Goal: Task Accomplishment & Management: Complete application form

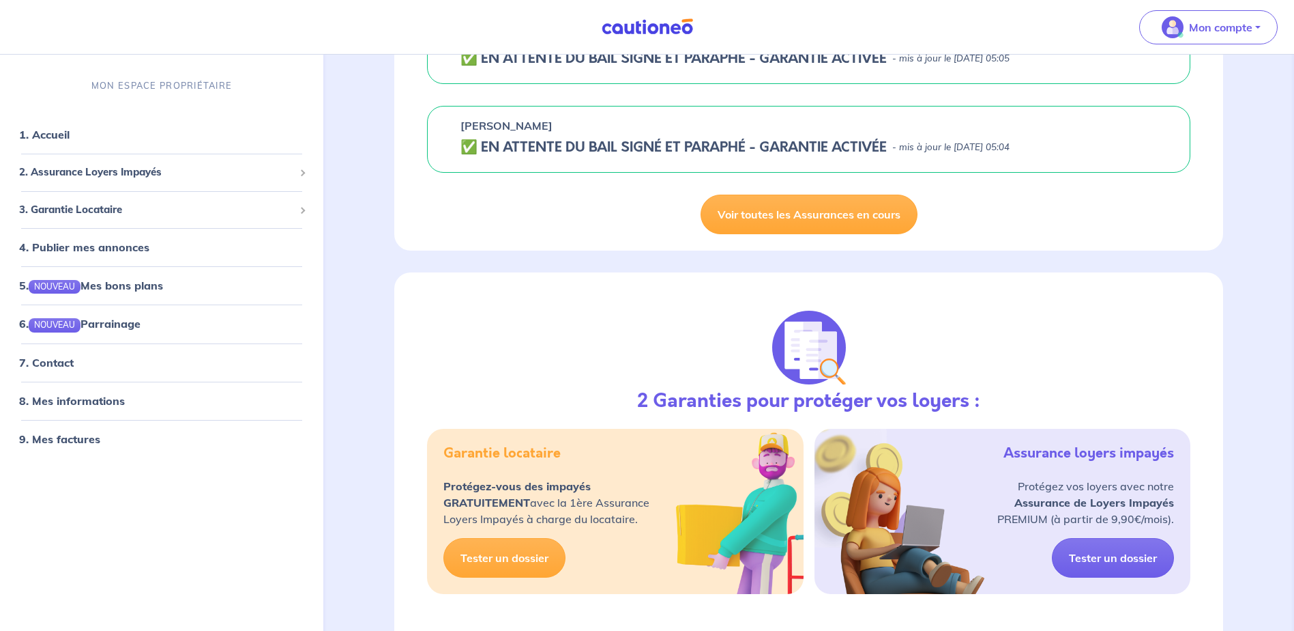
scroll to position [227, 0]
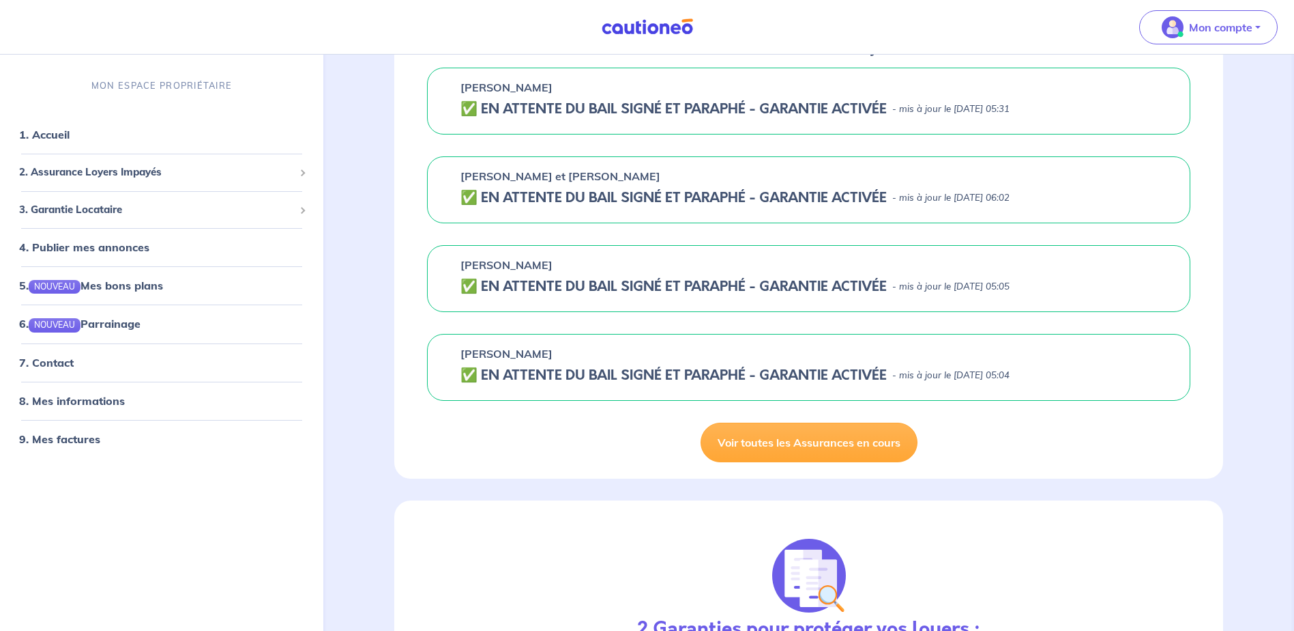
click at [643, 388] on div "[PERSON_NAME] ✅️️️ EN ATTENTE DU BAIL SIGNÉ ET PARAPHÉ - GARANTIE ACTIVÉE - mis…" at bounding box center [809, 367] width 764 height 67
click at [701, 375] on h5 "✅️️️ EN ATTENTE DU BAIL SIGNÉ ET PARAPHÉ - GARANTIE ACTIVÉE" at bounding box center [674, 375] width 426 height 16
click at [295, 211] on div "3. Garantie Locataire" at bounding box center [161, 210] width 313 height 27
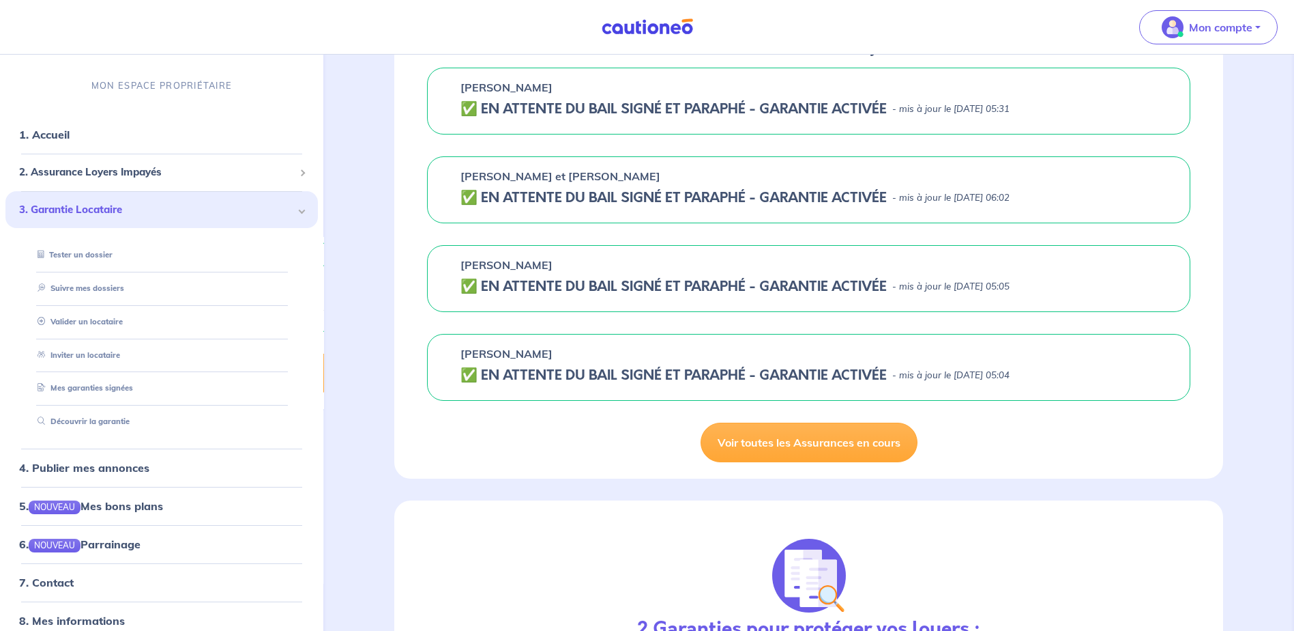
click at [568, 375] on h5 "✅️️️ EN ATTENTE DU BAIL SIGNÉ ET PARAPHÉ - GARANTIE ACTIVÉE" at bounding box center [674, 375] width 426 height 16
click at [96, 289] on link "Suivre mes dossiers" at bounding box center [77, 288] width 91 height 10
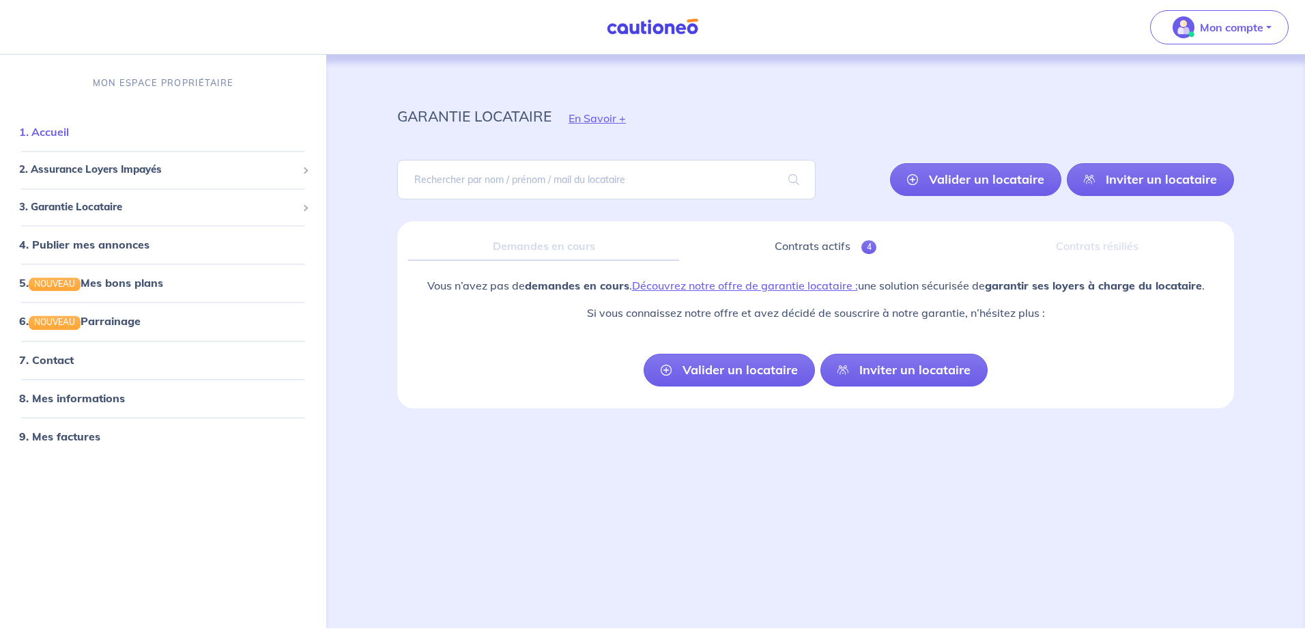
click at [69, 128] on link "1. Accueil" at bounding box center [44, 133] width 50 height 14
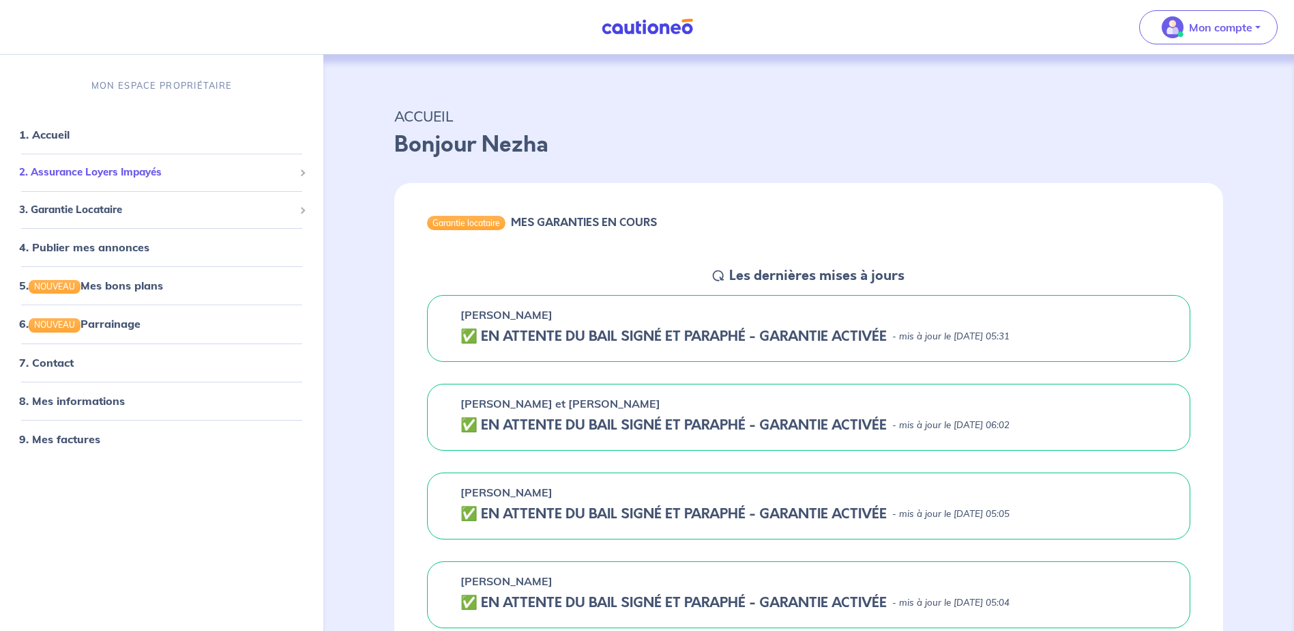
click at [299, 173] on span at bounding box center [302, 173] width 7 height 7
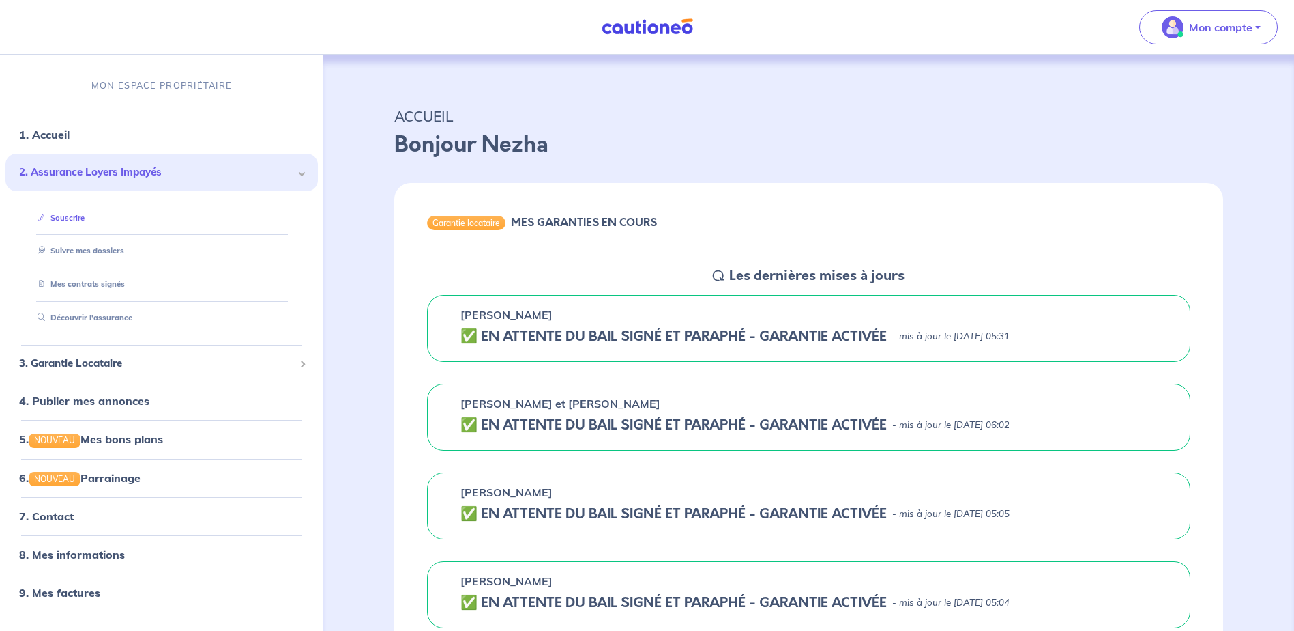
click at [68, 218] on link "Souscrire" at bounding box center [58, 218] width 53 height 10
click at [1247, 31] on p "Mon compte" at bounding box center [1220, 27] width 63 height 16
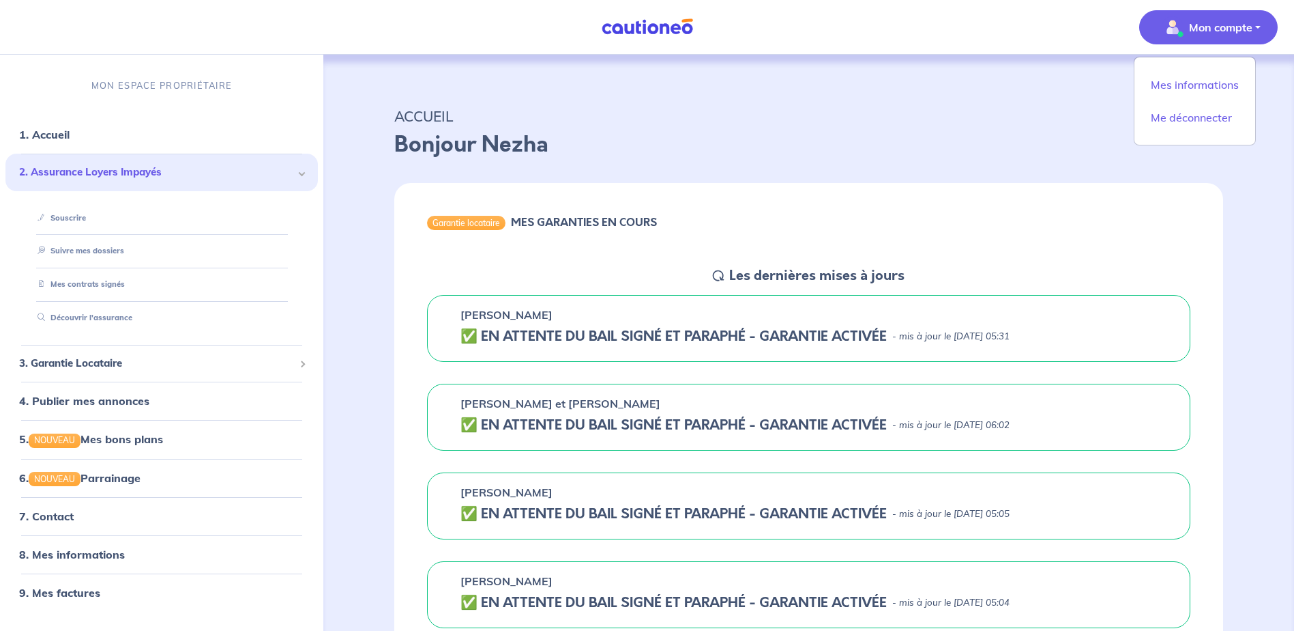
click at [895, 91] on div "ACCUEIL Bonjour Nezha" at bounding box center [809, 129] width 895 height 85
click at [1255, 25] on button "Mon compte" at bounding box center [1209, 27] width 139 height 34
click at [1170, 91] on link "Mes informations" at bounding box center [1195, 85] width 110 height 22
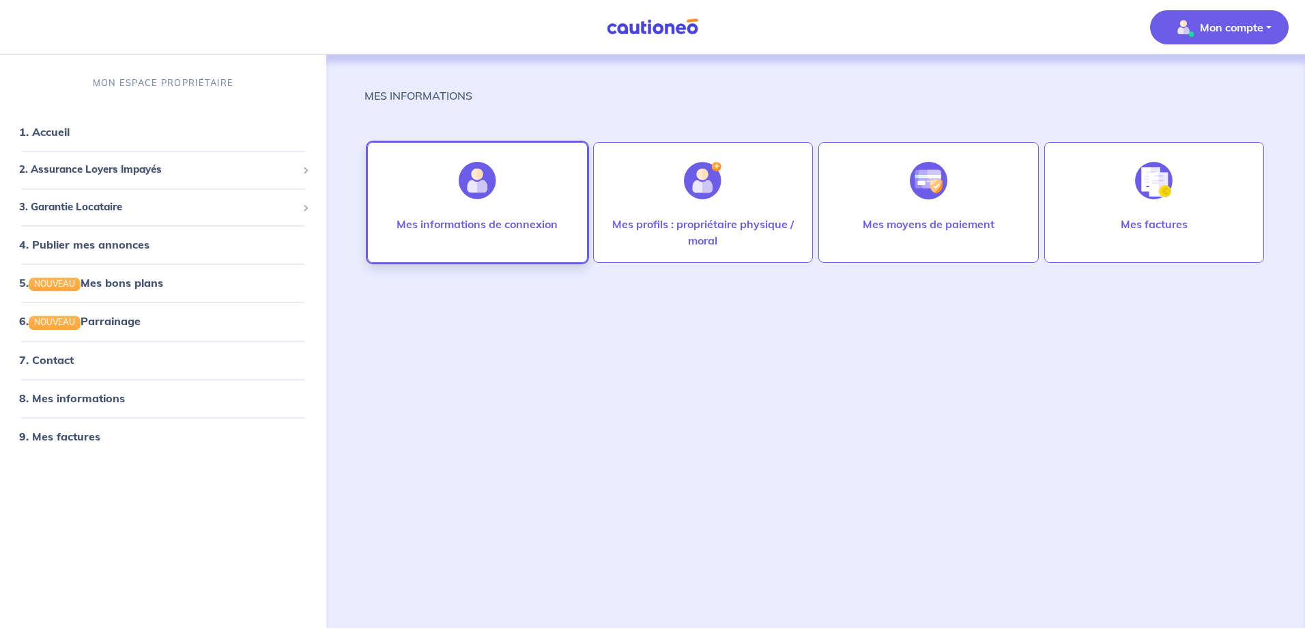
click at [517, 227] on p "Mes informations de connexion" at bounding box center [476, 224] width 161 height 16
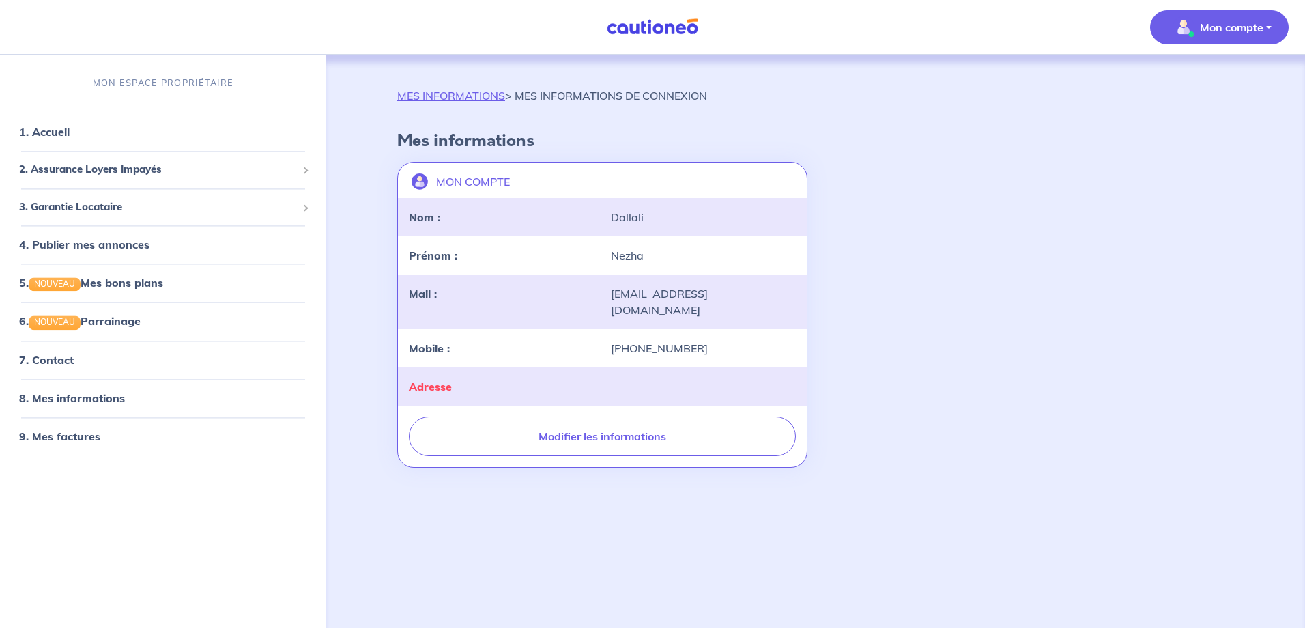
click at [1269, 27] on button "Mon compte" at bounding box center [1219, 27] width 139 height 34
click at [1198, 89] on link "Mes informations" at bounding box center [1205, 85] width 110 height 22
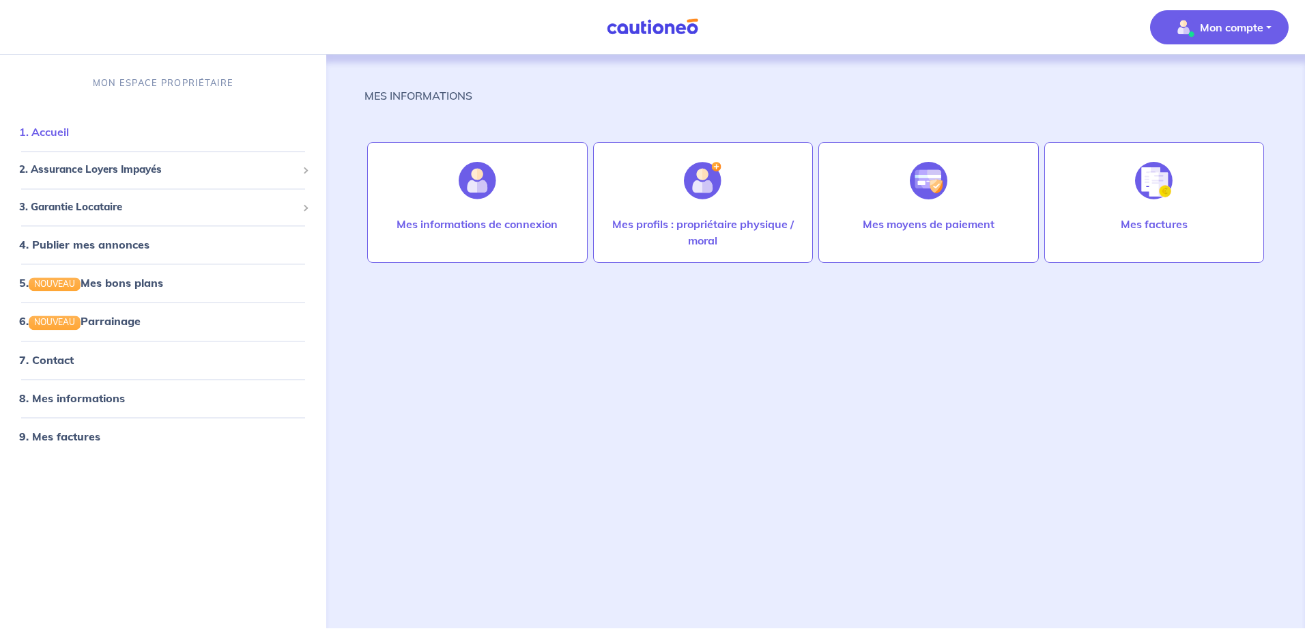
click at [26, 134] on link "1. Accueil" at bounding box center [44, 133] width 50 height 14
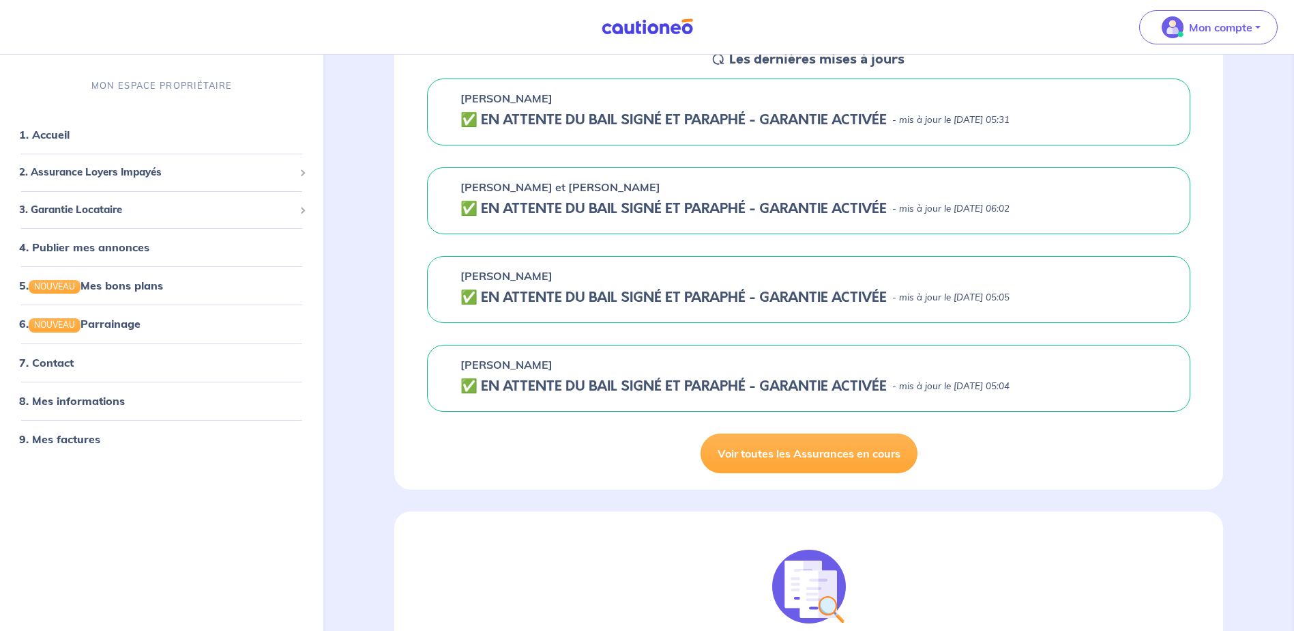
scroll to position [227, 0]
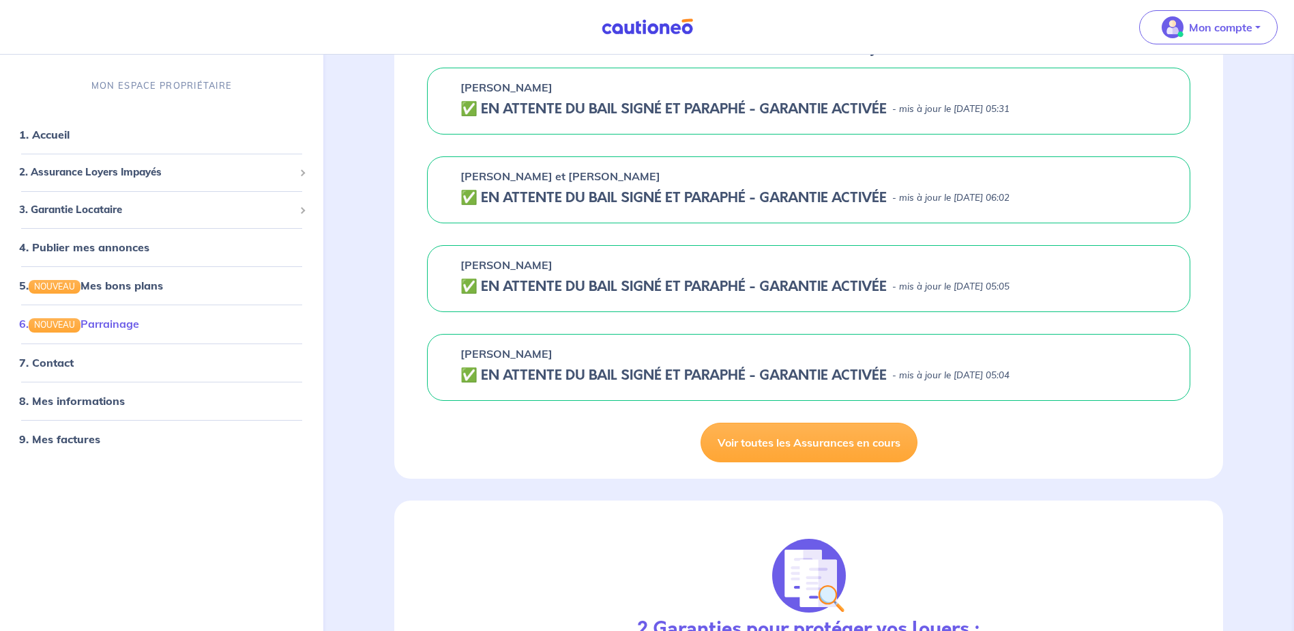
click at [69, 331] on link "6. NOUVEAU Parrainage" at bounding box center [79, 324] width 120 height 14
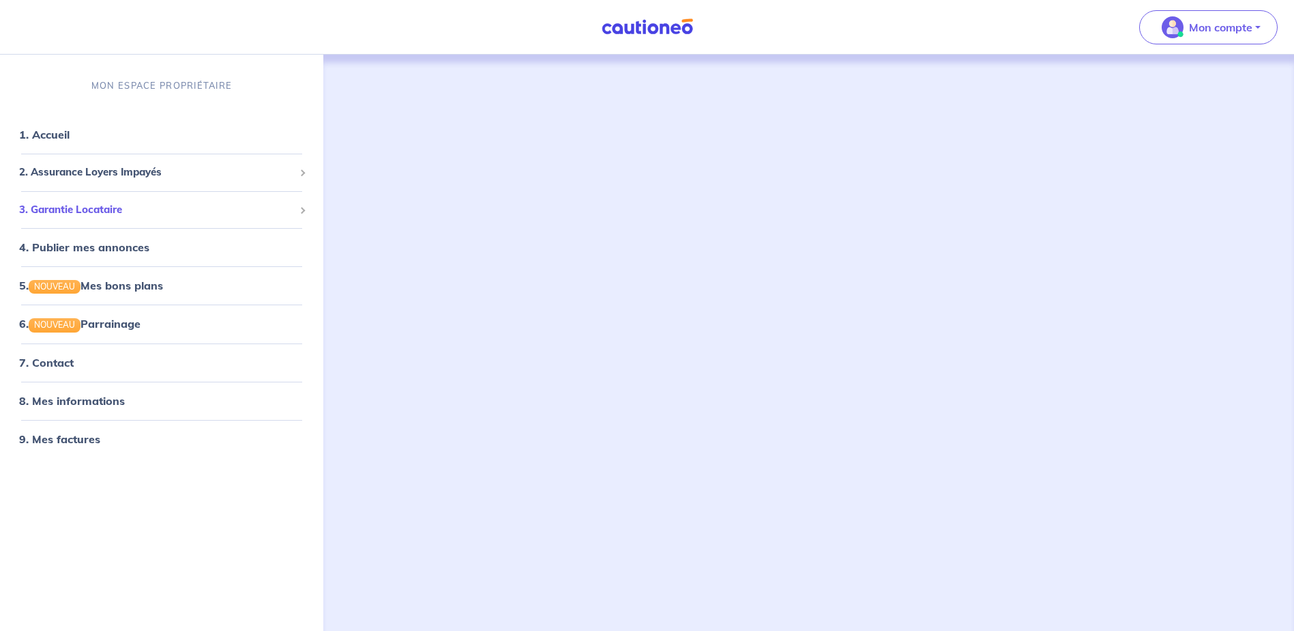
click at [69, 209] on span "3. Garantie Locataire" at bounding box center [156, 210] width 275 height 16
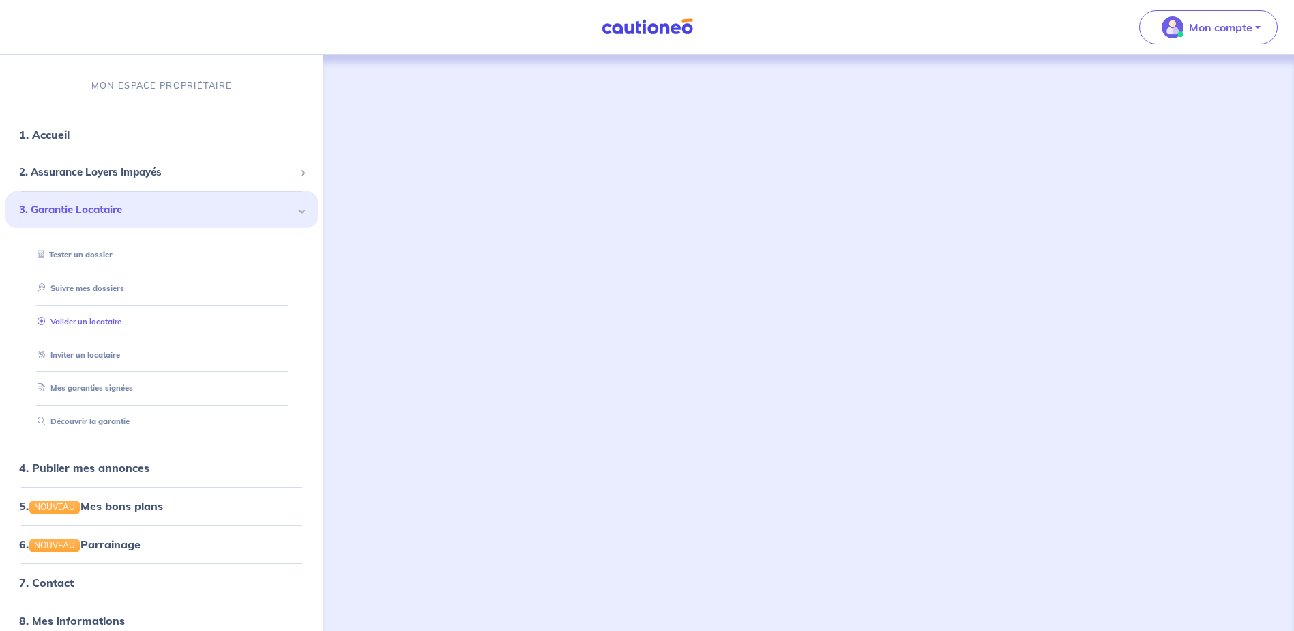
click at [72, 323] on link "Valider un locataire" at bounding box center [76, 322] width 89 height 10
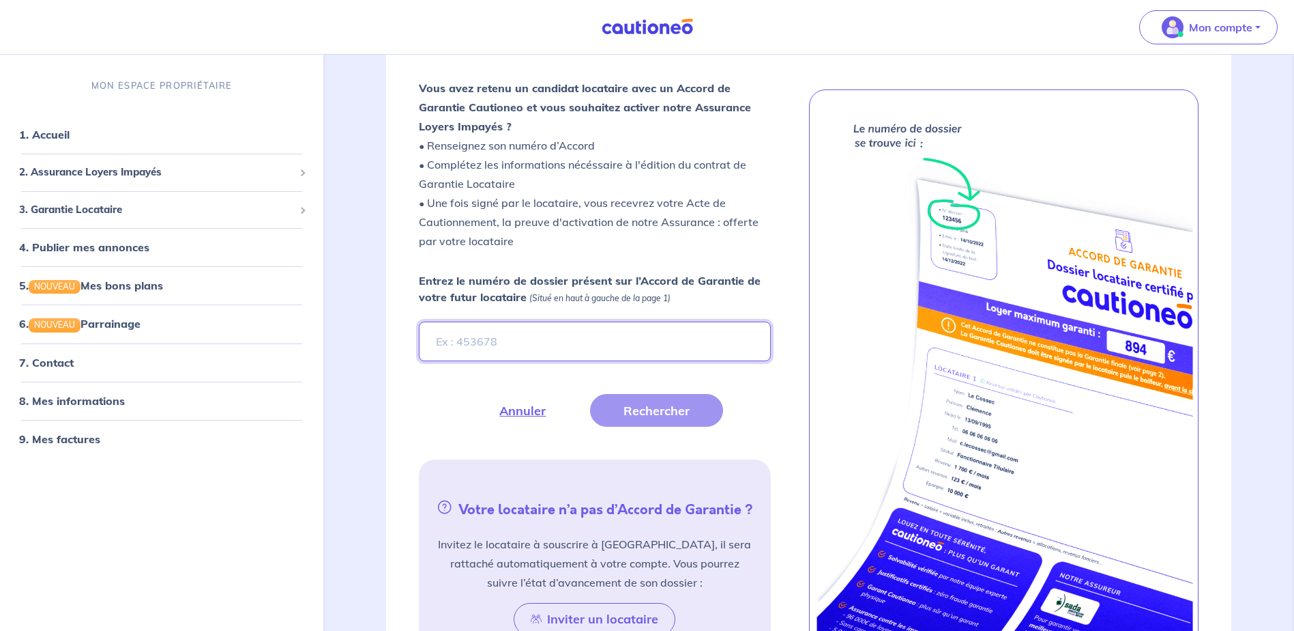
scroll to position [455, 0]
